Goal: Transaction & Acquisition: Purchase product/service

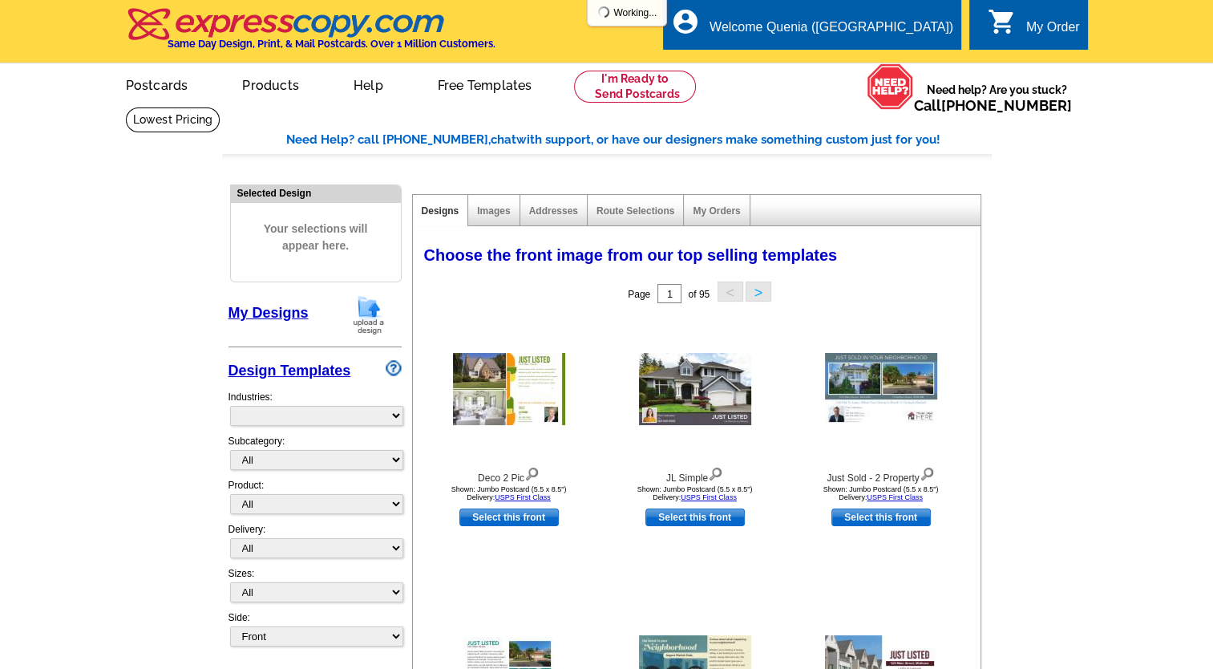
select select "785"
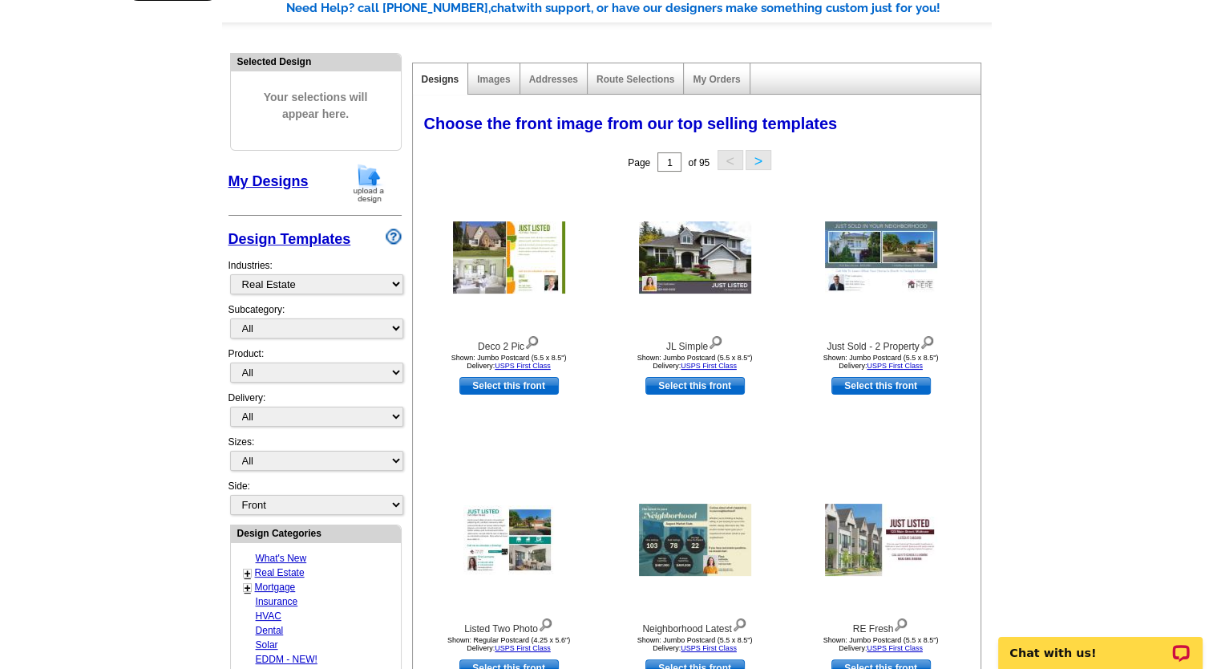
scroll to position [160, 0]
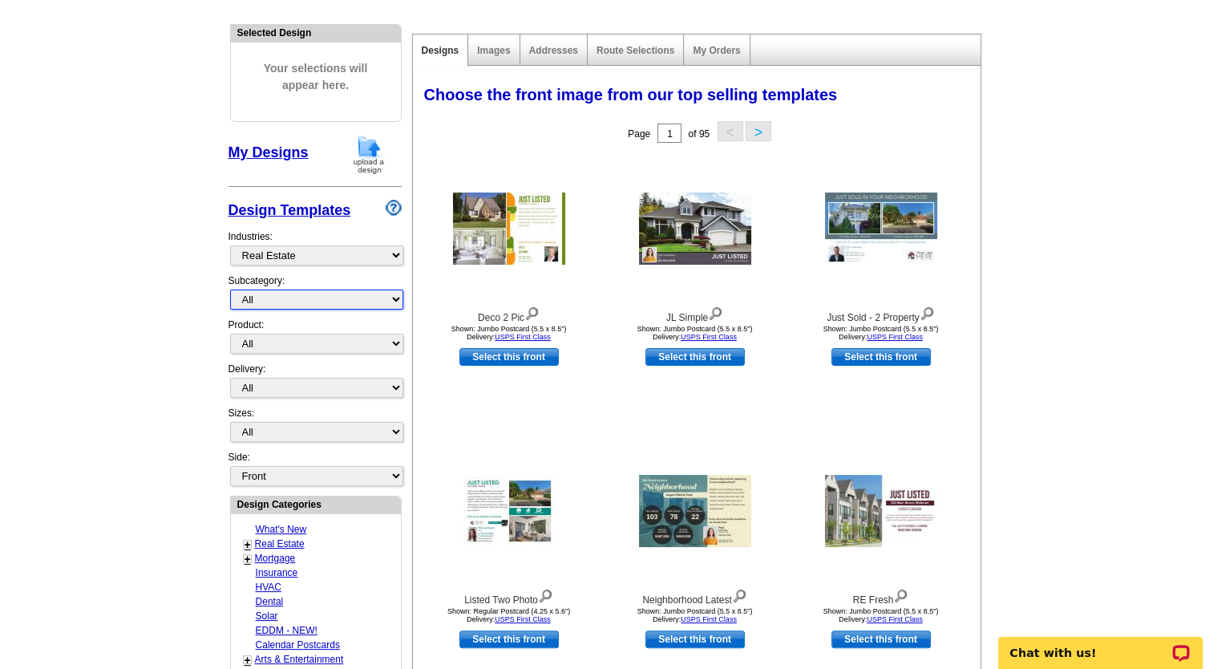
click at [398, 300] on select "All RE/MAX® Referrals Keller Williams® Berkshire Hathaway Home Services Century…" at bounding box center [316, 299] width 173 height 20
select select "789"
click at [230, 289] on select "All RE/MAX® Referrals Keller Williams® Berkshire Hathaway Home Services Century…" at bounding box center [316, 299] width 173 height 20
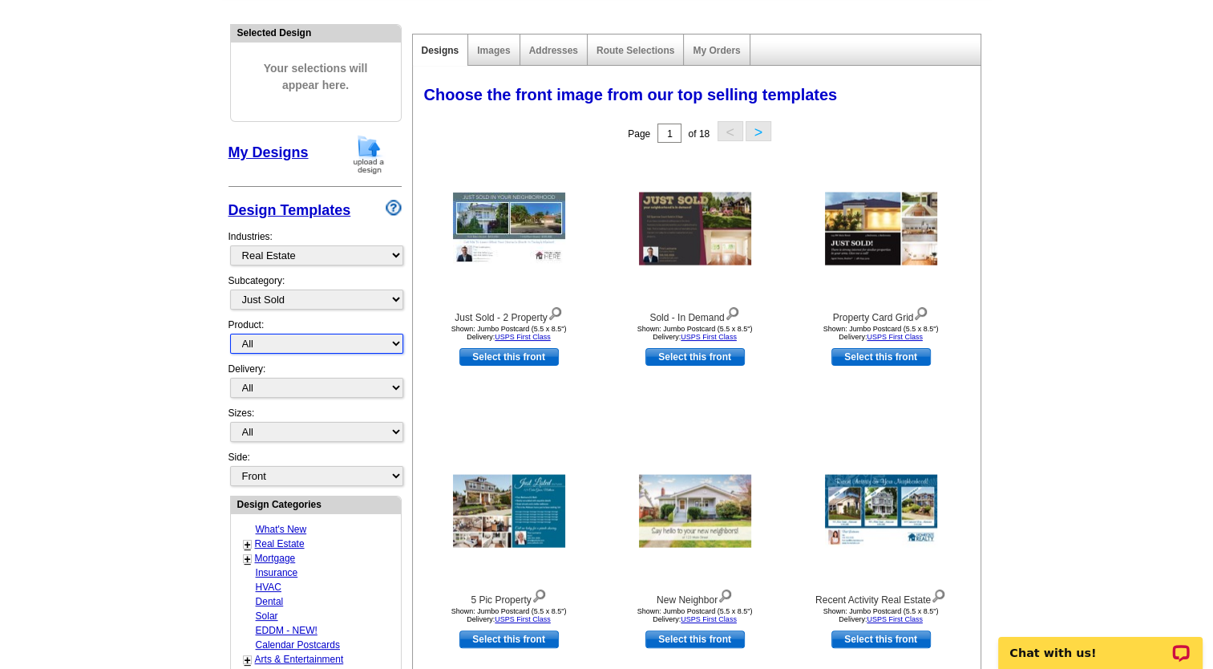
click at [395, 343] on select "All Postcards Letters and flyers Business Cards Door Hangers Greeting Cards" at bounding box center [316, 344] width 173 height 20
select select "1"
click at [230, 334] on select "All Postcards Letters and flyers Business Cards Door Hangers Greeting Cards" at bounding box center [316, 344] width 173 height 20
click at [391, 386] on select "All First Class Mail Shipped to Me EDDM Save 66% on Postage" at bounding box center [316, 388] width 173 height 20
select select "1"
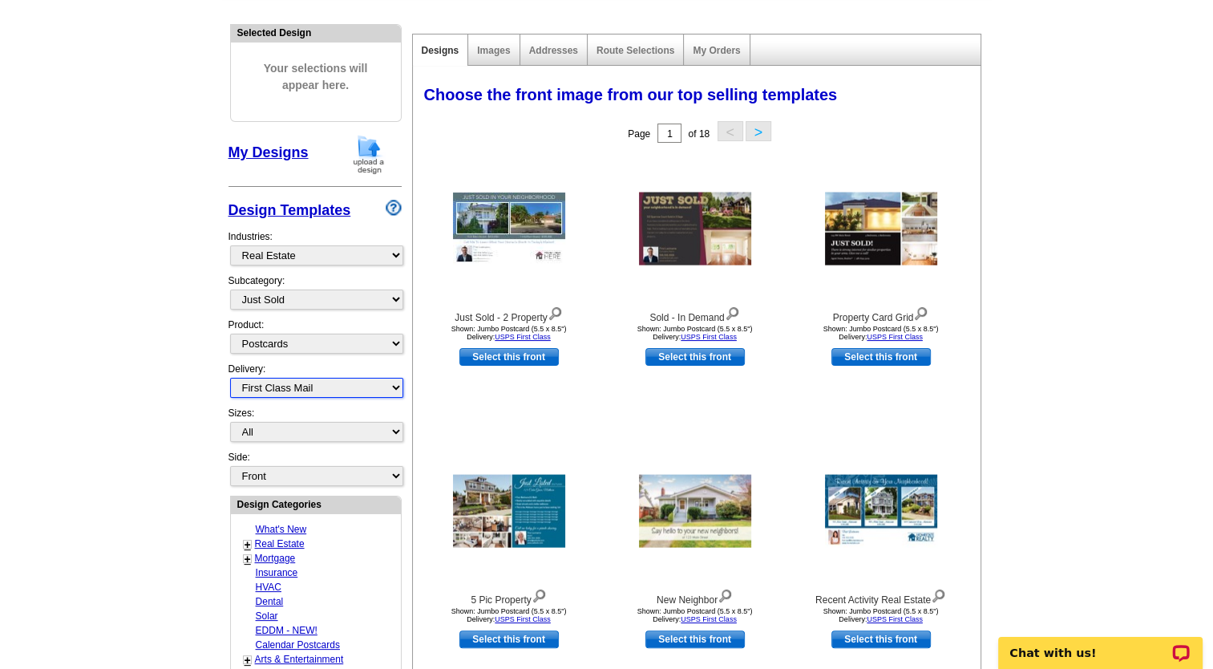
click at [230, 378] on select "All First Class Mail Shipped to Me EDDM Save 66% on Postage" at bounding box center [316, 388] width 173 height 20
click at [394, 425] on select "All Jumbo Postcard (5.5" x 8.5") Regular Postcard (4.25" x 5.6") Panoramic Post…" at bounding box center [316, 432] width 173 height 20
select select "1"
click at [230, 422] on select "All Jumbo Postcard (5.5" x 8.5") Regular Postcard (4.25" x 5.6") Panoramic Post…" at bounding box center [316, 432] width 173 height 20
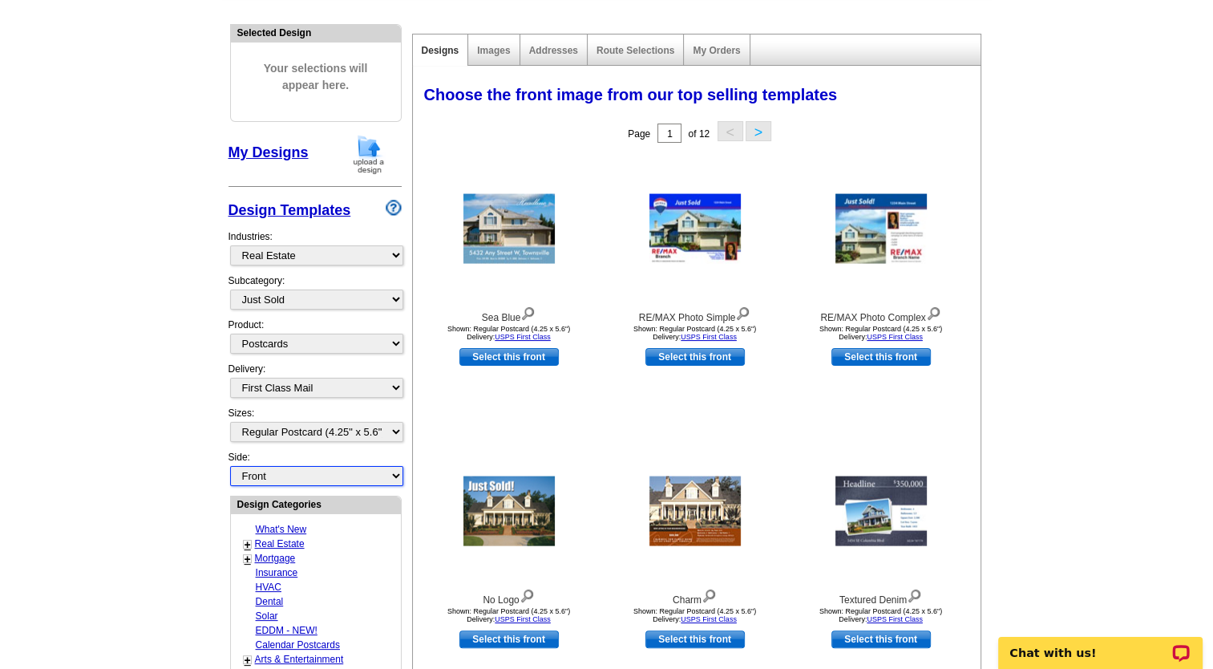
click at [394, 470] on select "Front Back" at bounding box center [316, 476] width 173 height 20
click at [393, 470] on select "Front Back" at bounding box center [316, 476] width 173 height 20
select select "front"
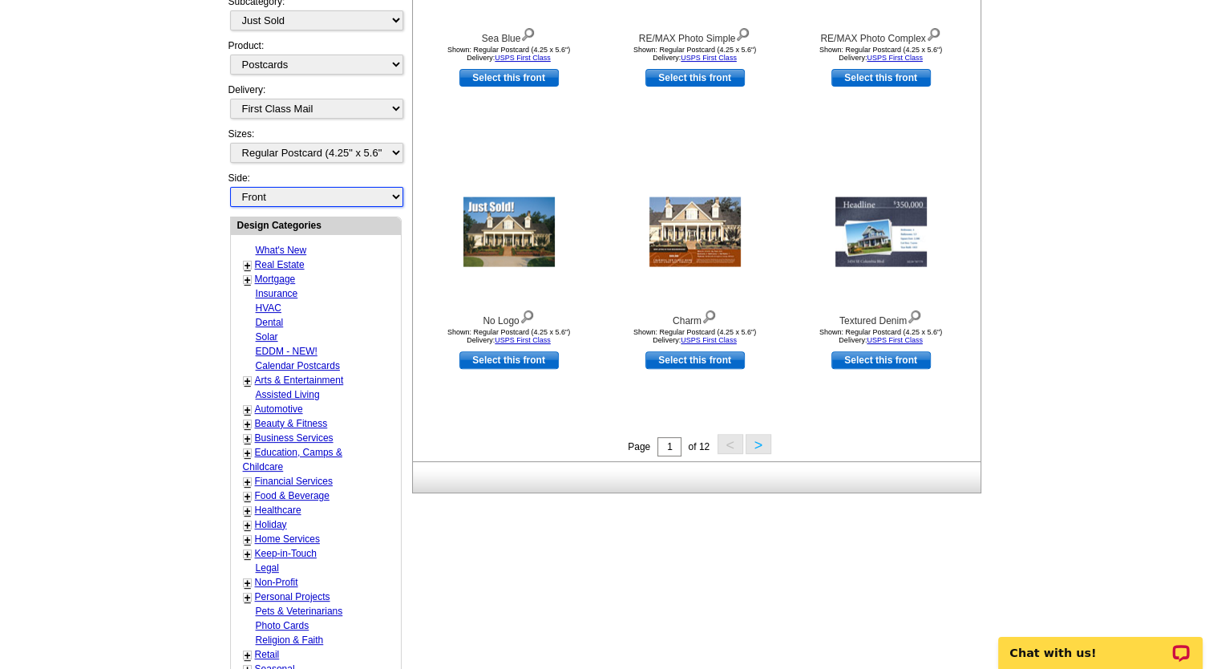
scroll to position [481, 0]
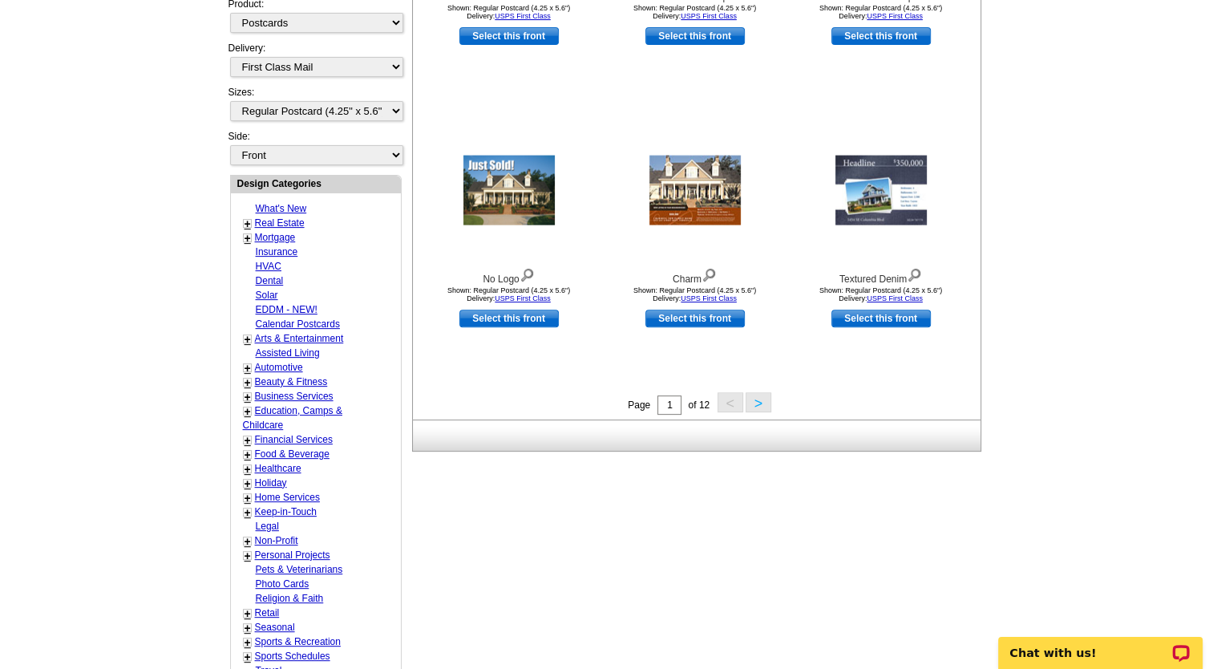
click at [277, 217] on link "Real Estate" at bounding box center [280, 222] width 50 height 11
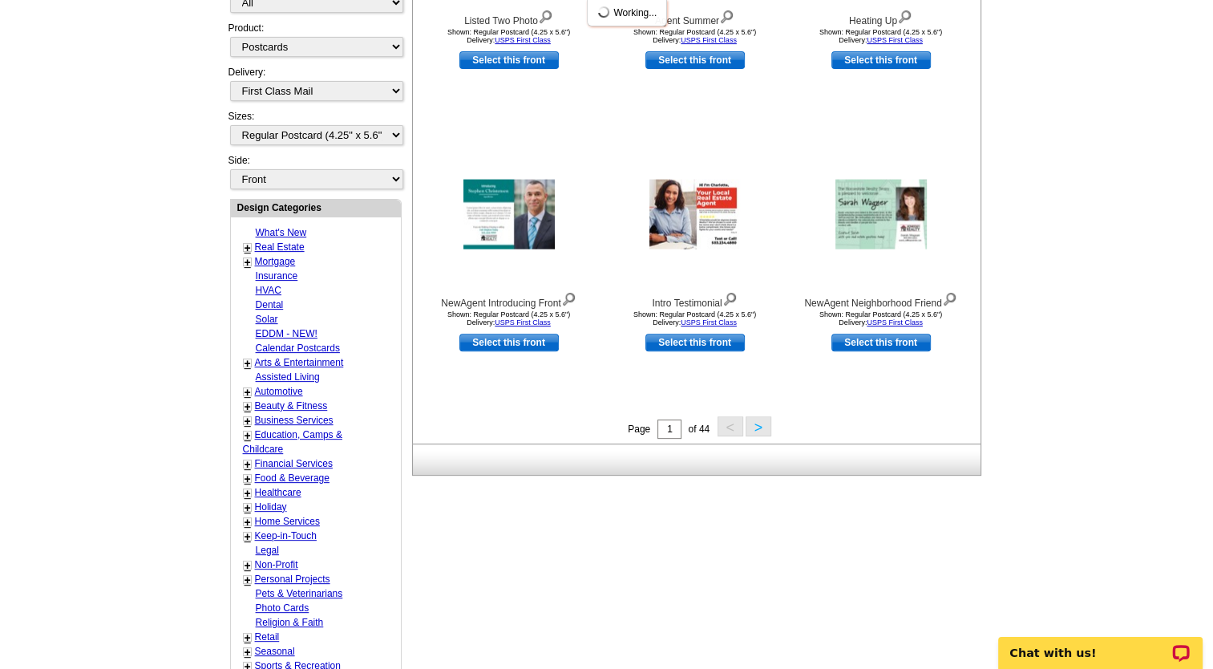
click at [245, 217] on div "What's New + Real Estate - Farming - Just Listed - Just Sold - Open House - Mar…" at bounding box center [316, 506] width 170 height 579
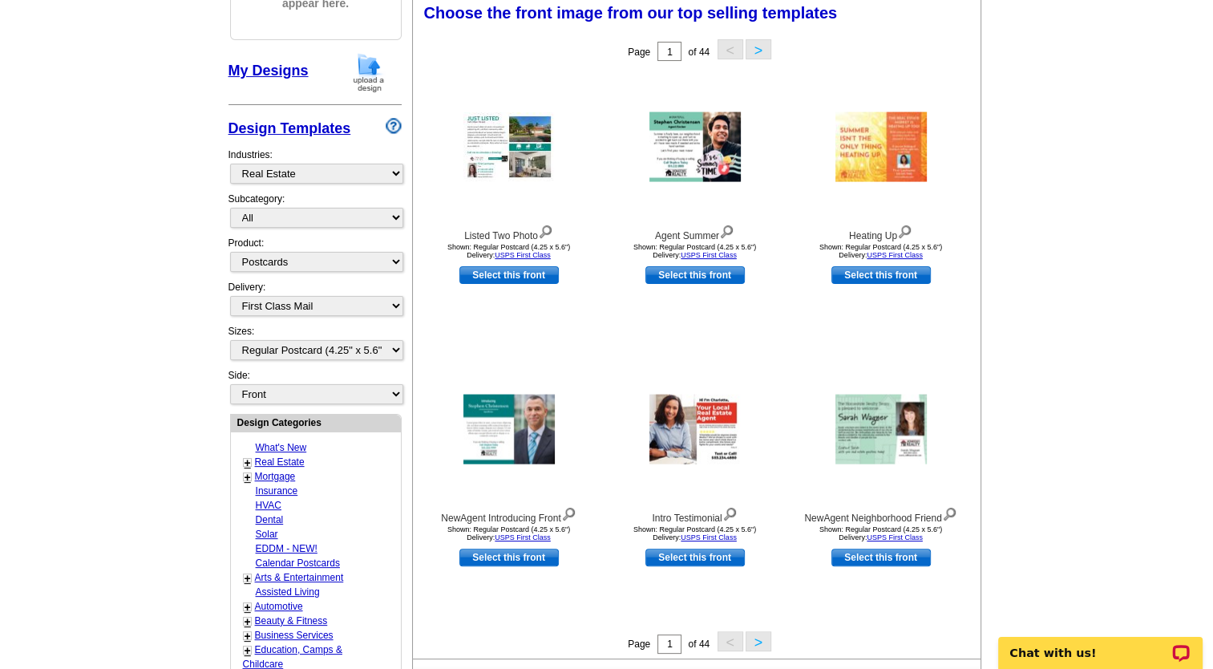
scroll to position [237, 0]
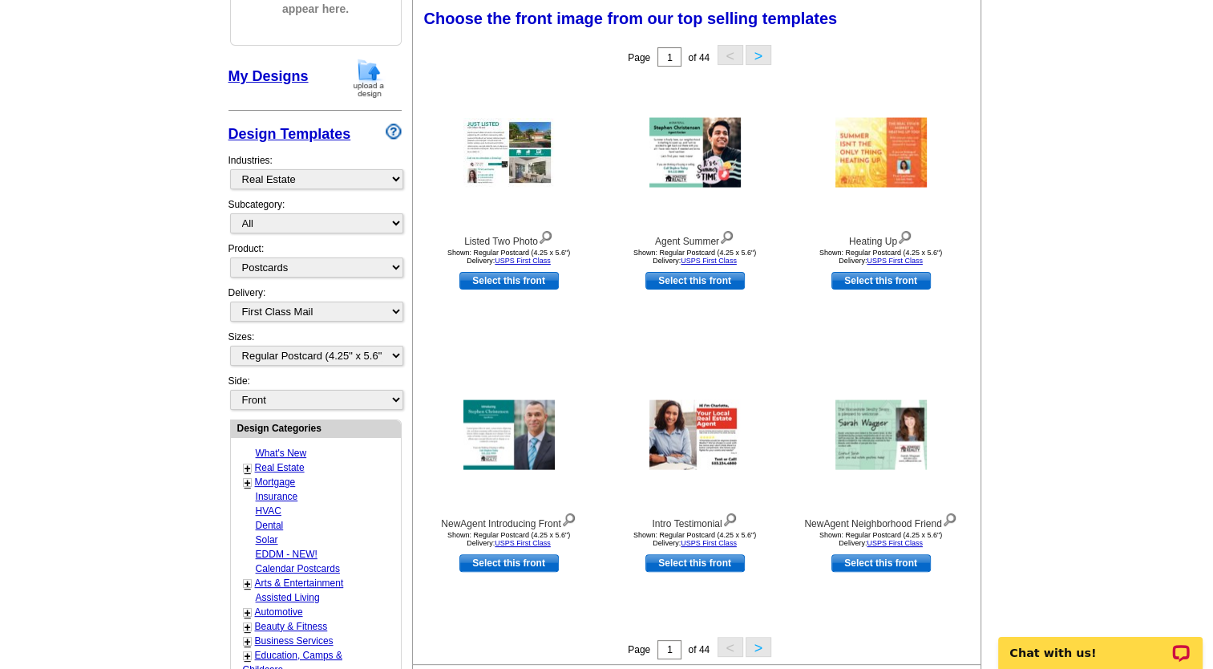
click at [245, 462] on link "+" at bounding box center [248, 468] width 6 height 13
click at [276, 488] on link "Just Sold" at bounding box center [275, 481] width 35 height 11
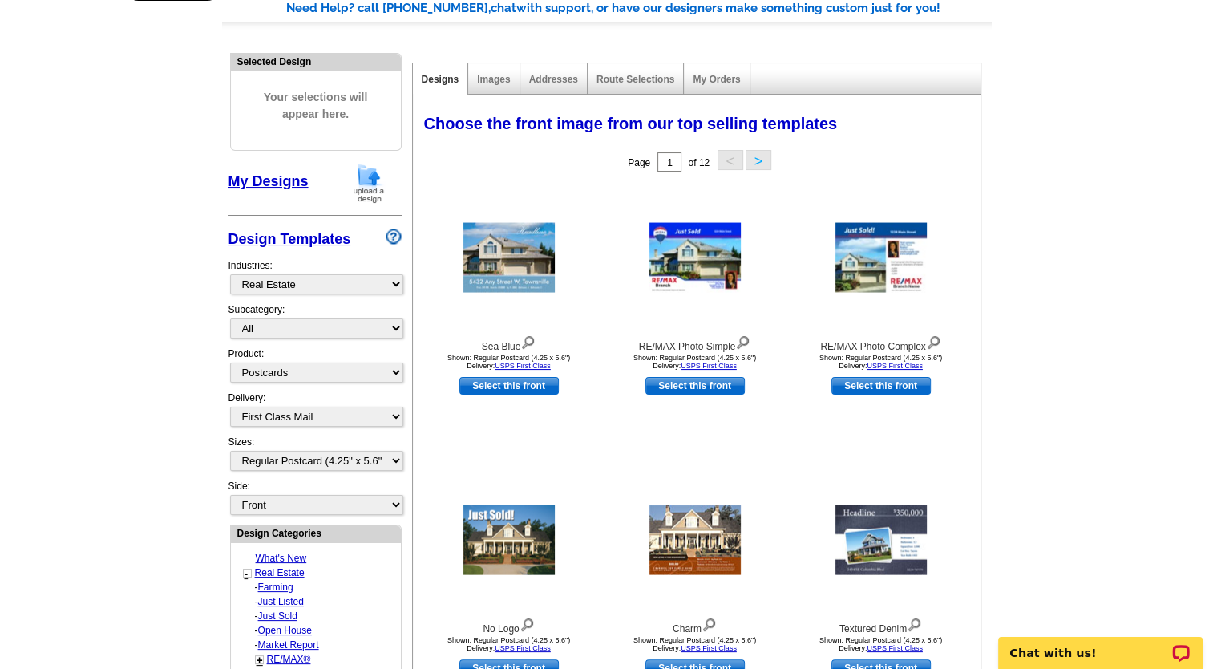
scroll to position [160, 0]
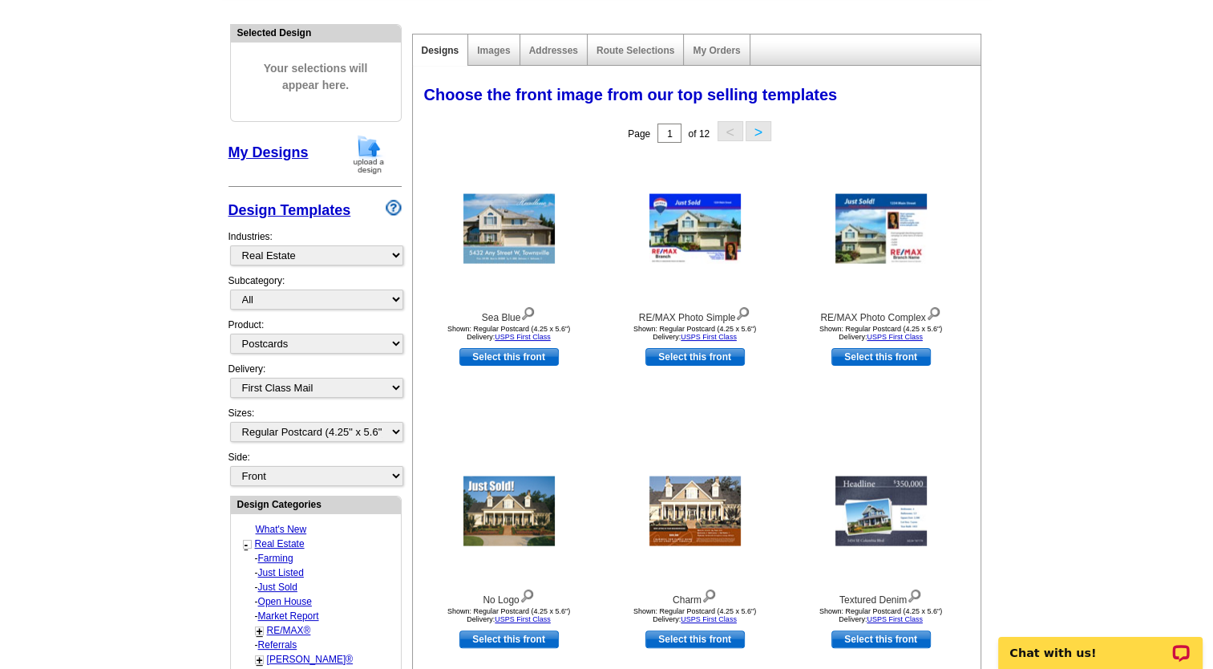
click at [294, 156] on link "My Designs" at bounding box center [269, 152] width 80 height 16
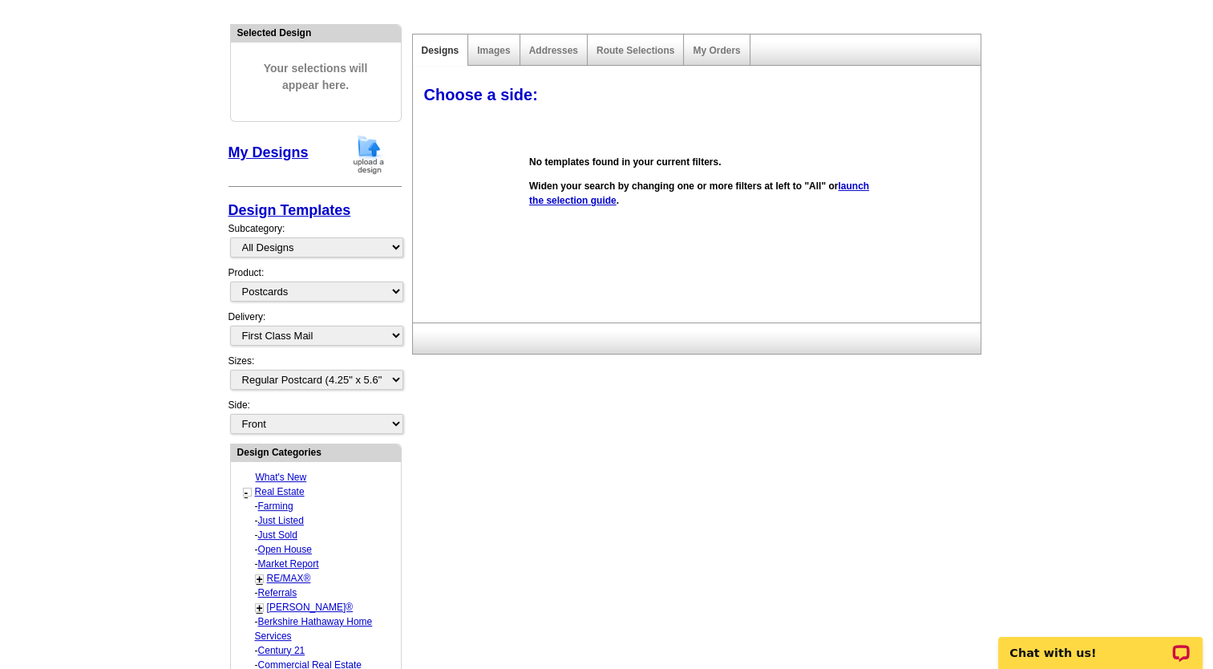
click at [373, 156] on img at bounding box center [369, 154] width 42 height 41
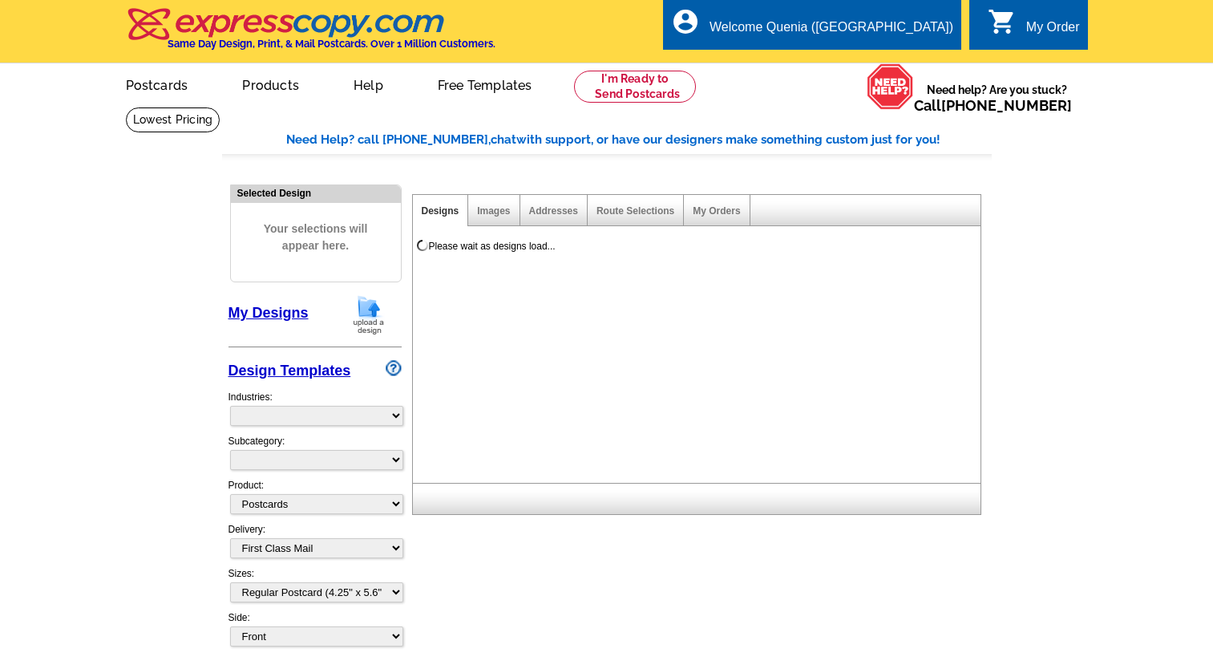
select select
select select "1"
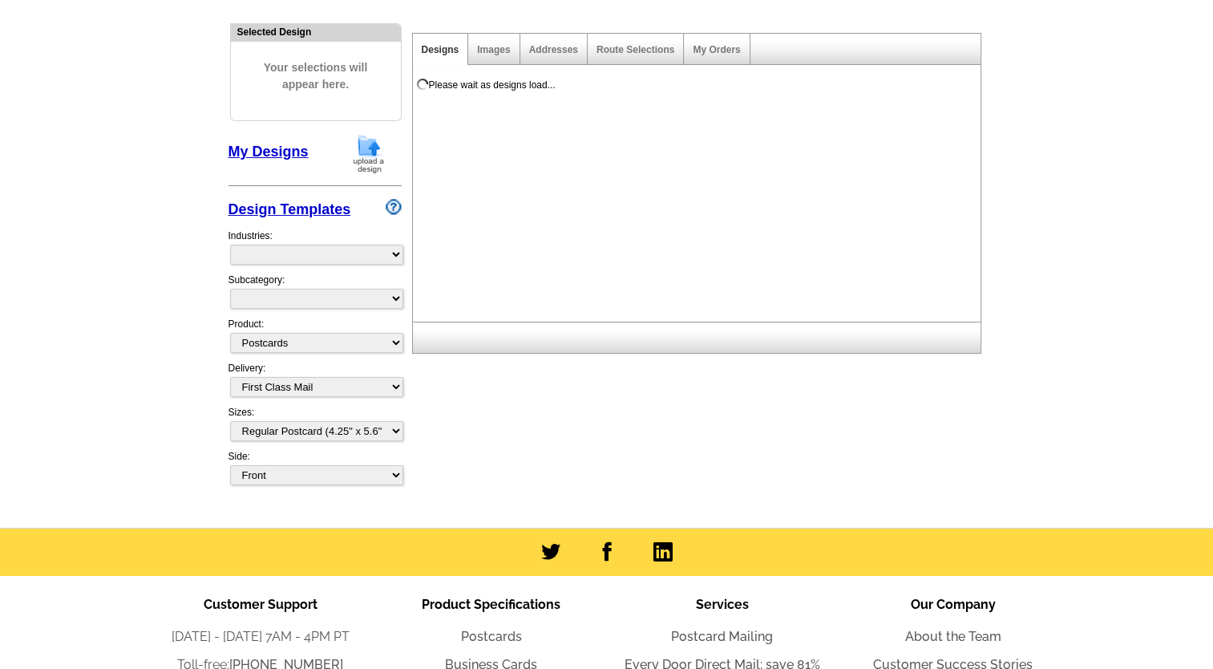
scroll to position [160, 0]
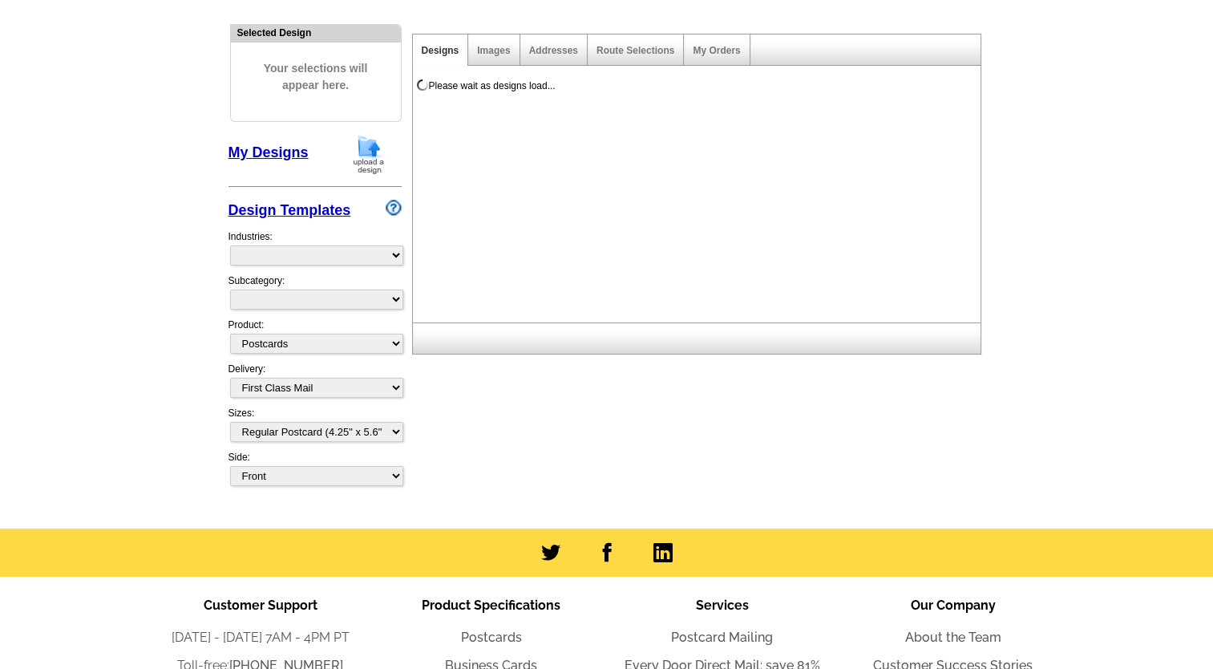
select select "785"
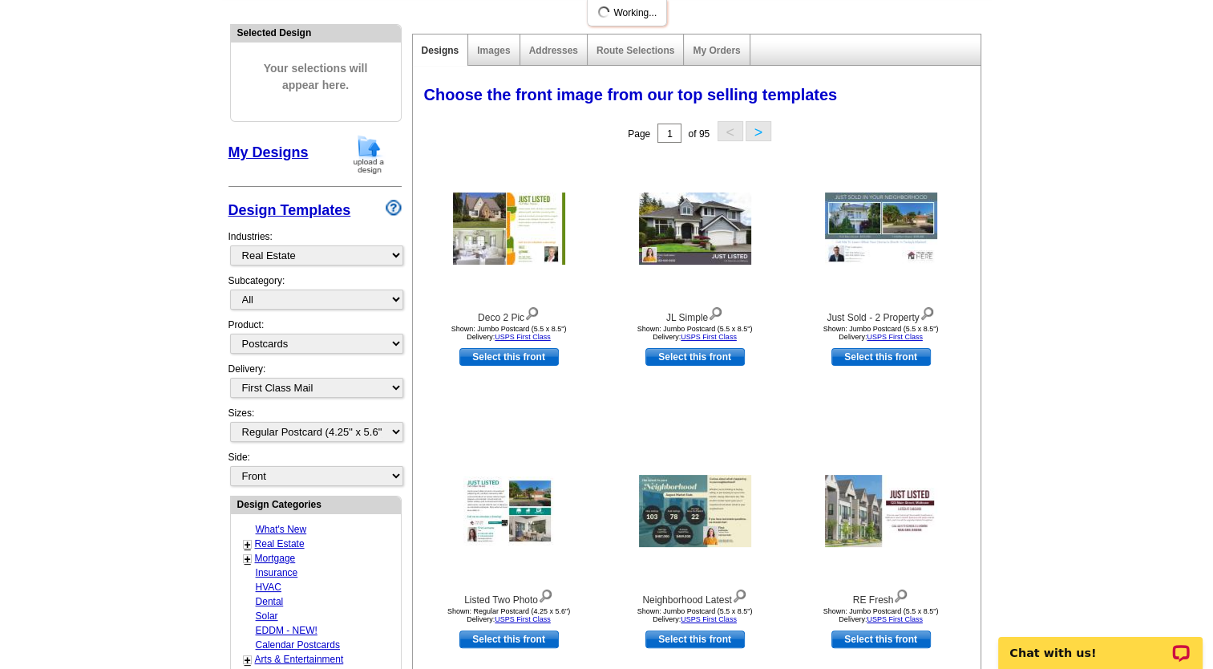
scroll to position [0, 0]
